Goal: Navigation & Orientation: Find specific page/section

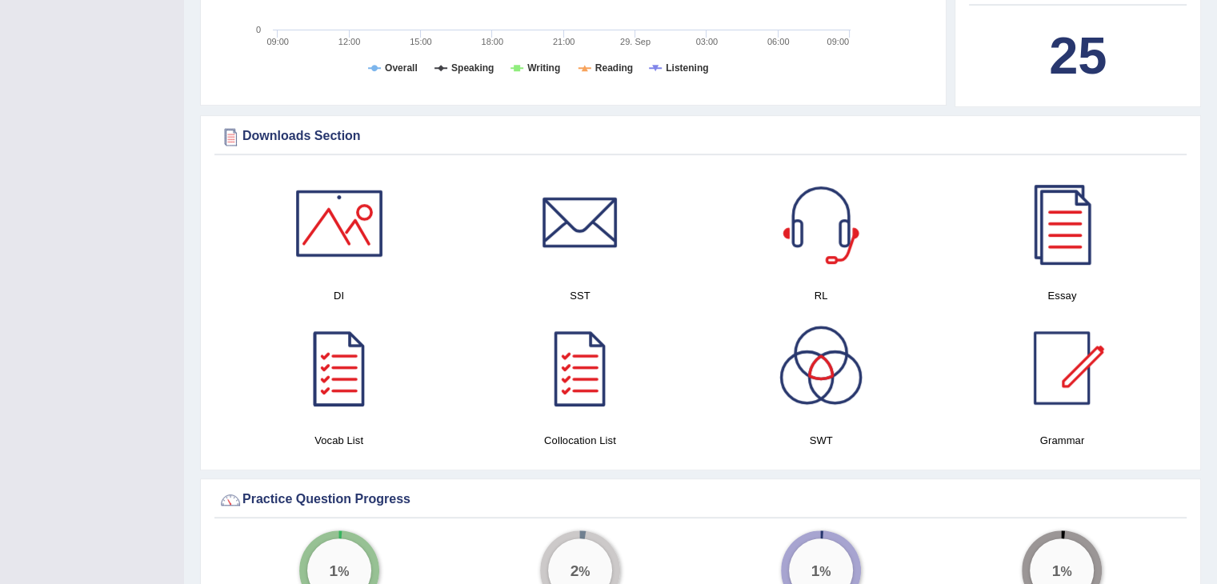
scroll to position [697, 0]
